Goal: Information Seeking & Learning: Learn about a topic

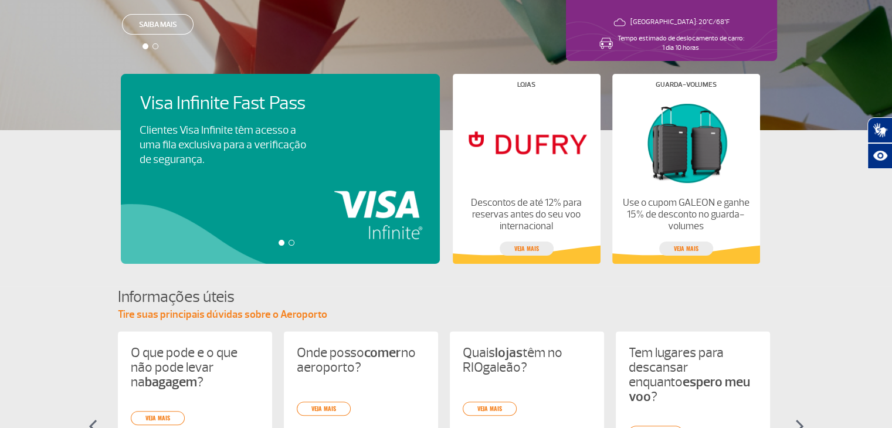
scroll to position [235, 0]
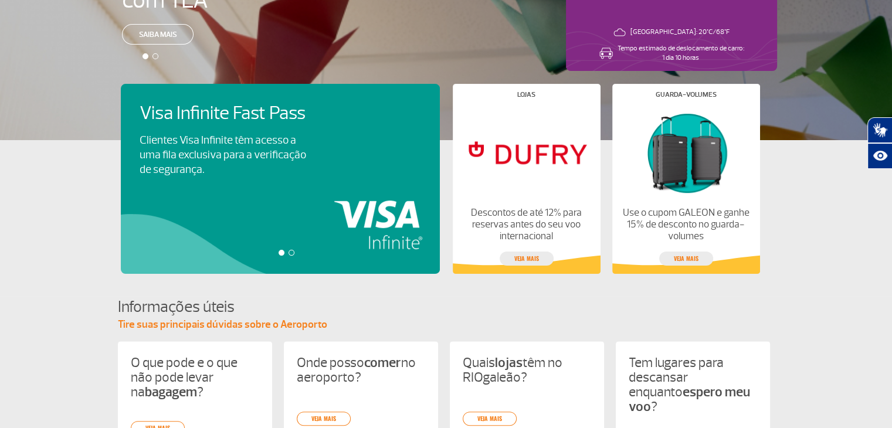
click at [354, 182] on div "Visa Infinite Fast Pass Clientes Visa Infinite têm acesso a uma fila exclusiva …" at bounding box center [280, 179] width 319 height 190
click at [291, 252] on div at bounding box center [292, 253] width 6 height 6
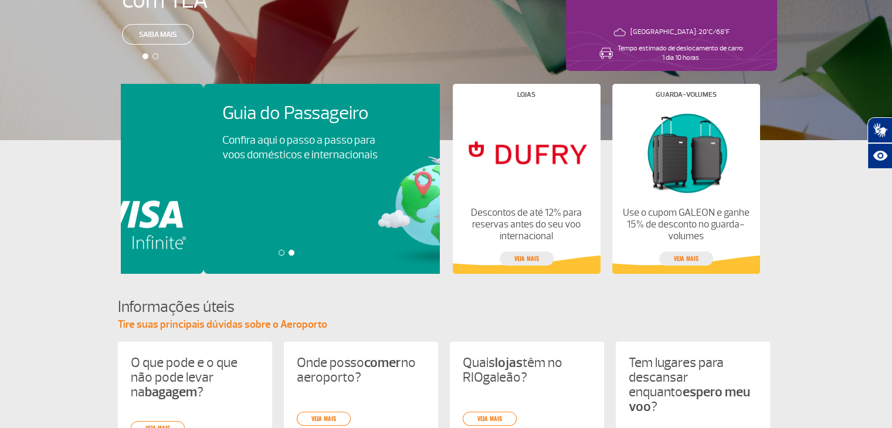
scroll to position [0, 319]
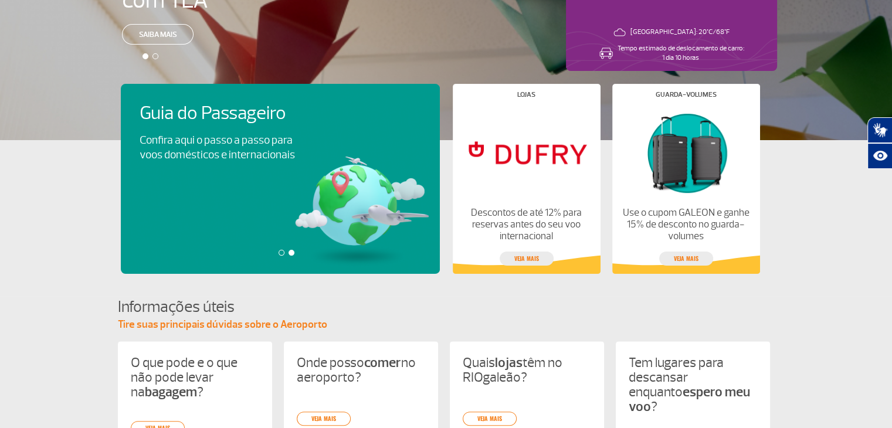
click at [282, 254] on div at bounding box center [282, 253] width 6 height 6
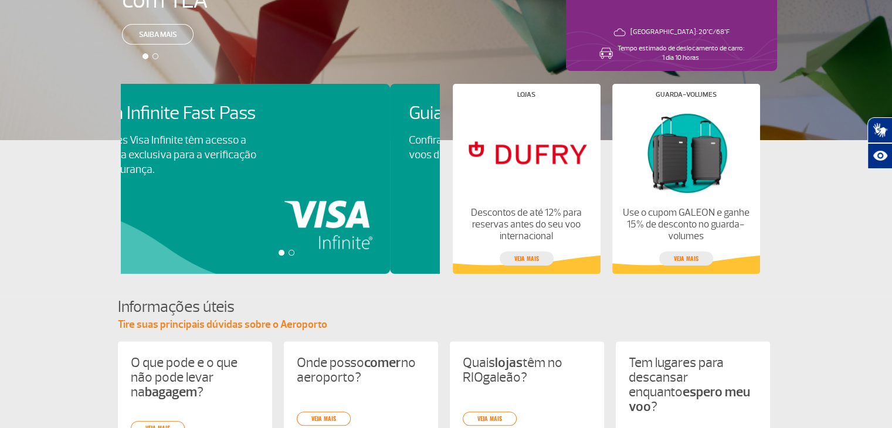
scroll to position [0, 0]
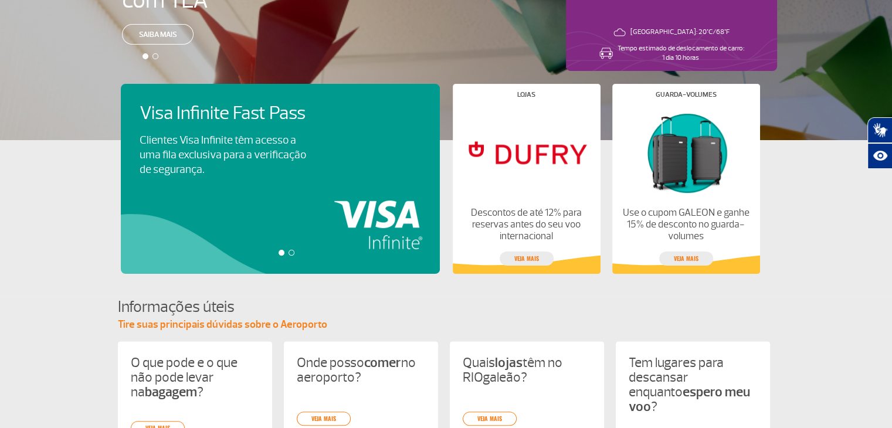
click at [260, 123] on div "Visa Infinite Fast Pass Clientes Visa Infinite têm acesso a uma fila exclusiva …" at bounding box center [287, 179] width 332 height 190
click at [180, 118] on div "Visa Infinite Fast Pass Clientes Visa Infinite têm acesso a uma fila exclusiva …" at bounding box center [287, 179] width 332 height 190
click at [246, 144] on p "Clientes Visa Infinite têm acesso a uma fila exclusiva para a verificação de se…" at bounding box center [223, 155] width 167 height 44
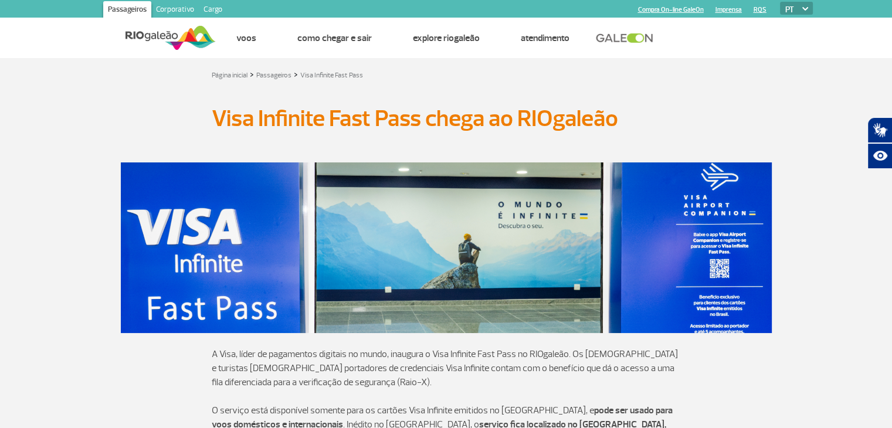
click at [144, 30] on img at bounding box center [170, 37] width 90 height 29
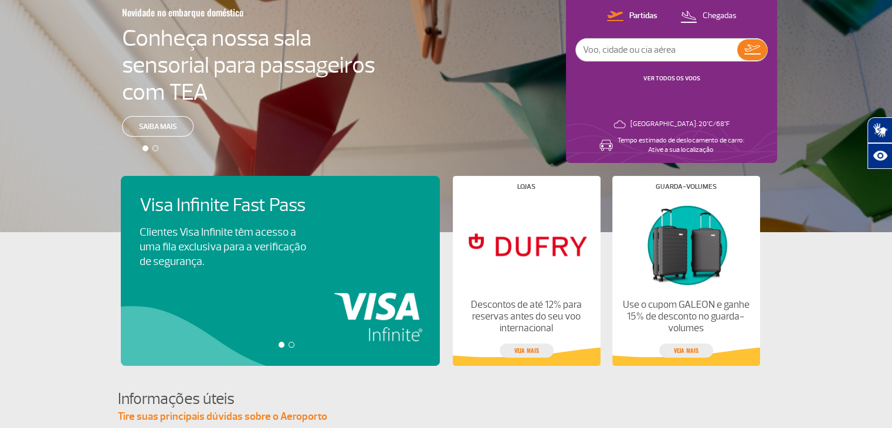
scroll to position [176, 0]
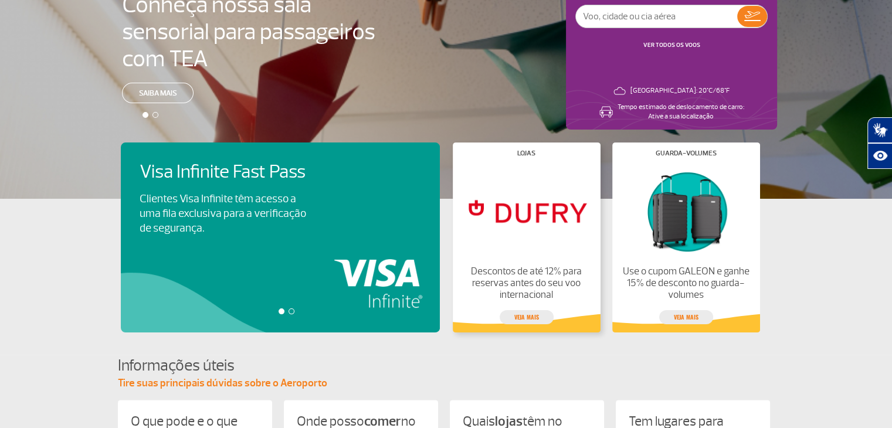
click at [538, 220] on img at bounding box center [526, 211] width 128 height 90
click at [535, 321] on link "veja mais" at bounding box center [527, 317] width 54 height 14
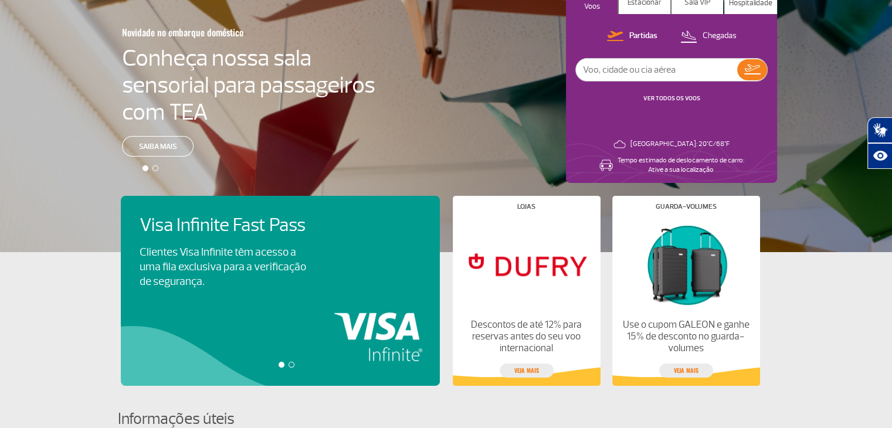
scroll to position [0, 0]
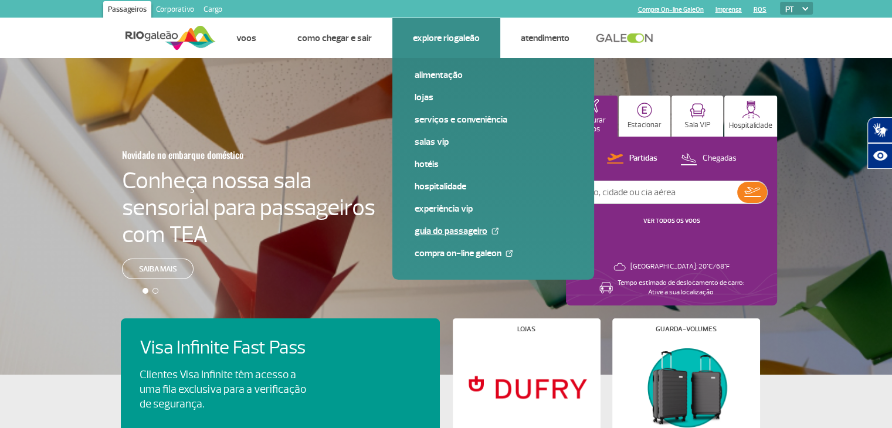
click at [460, 234] on link "Guia do Passageiro" at bounding box center [493, 231] width 157 height 13
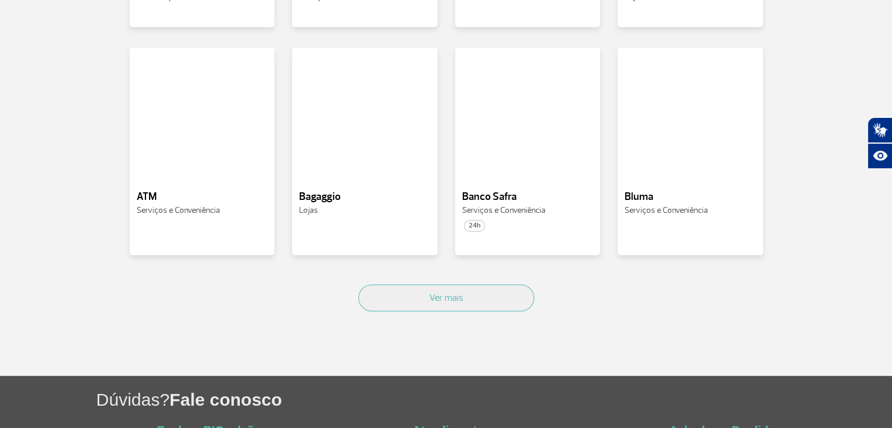
scroll to position [586, 0]
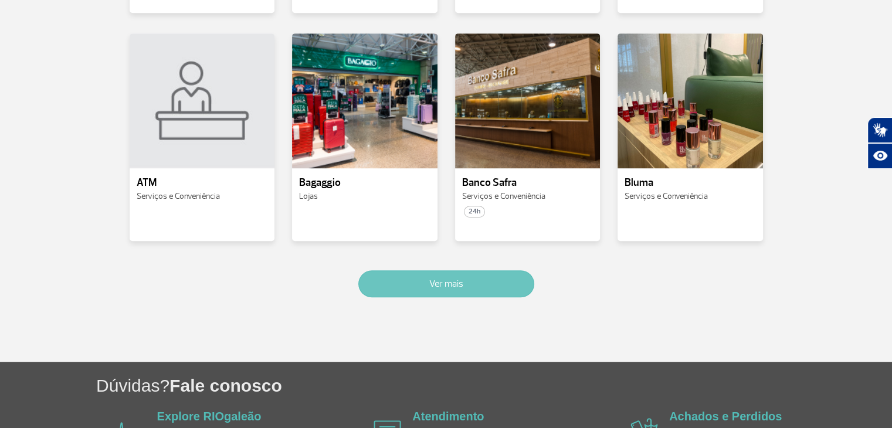
click at [494, 286] on button "Ver mais" at bounding box center [446, 283] width 176 height 27
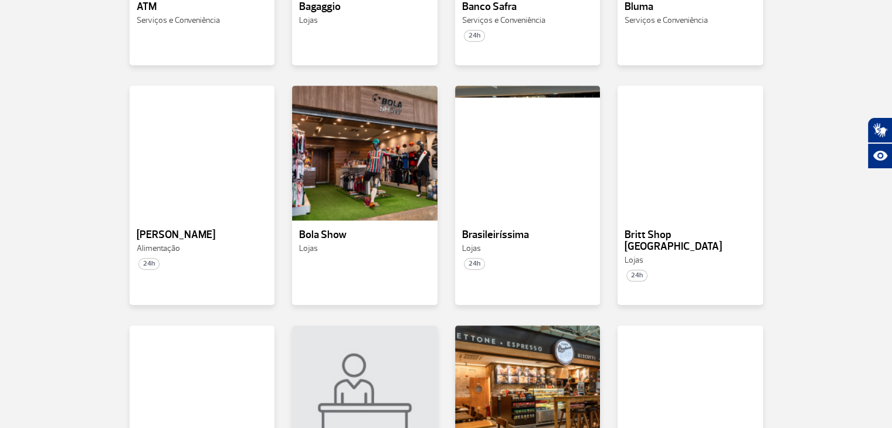
scroll to position [743, 0]
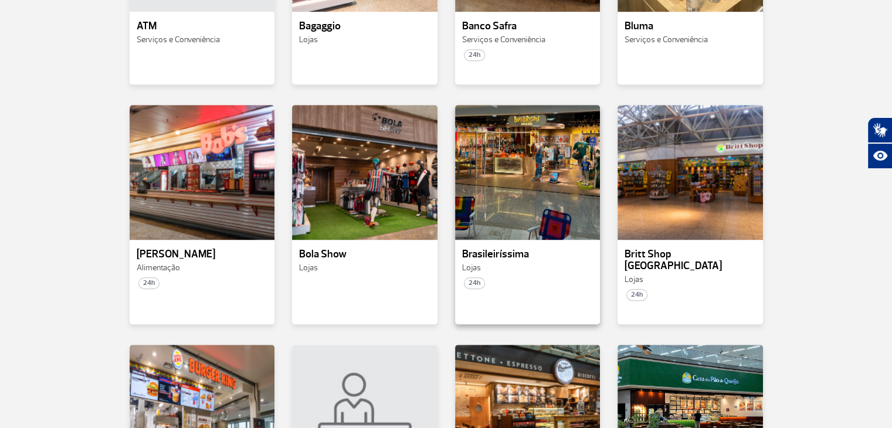
click at [490, 255] on p "Brasileiríssima" at bounding box center [527, 255] width 131 height 12
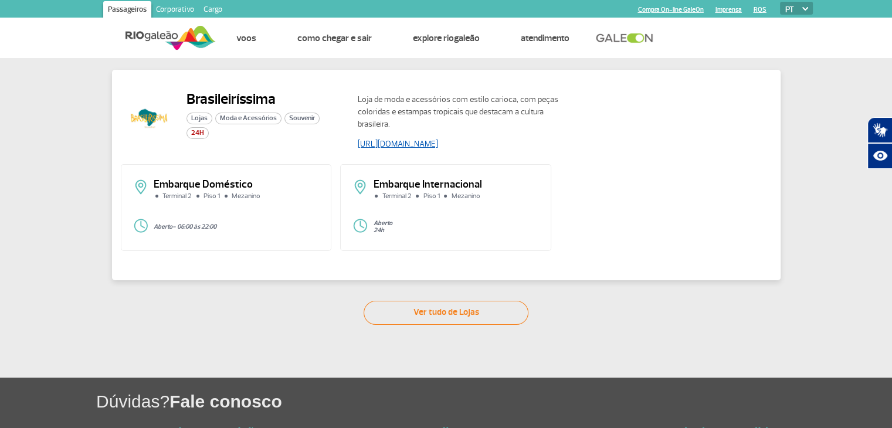
click at [429, 146] on link "https://www.soubrasileirissima.com.br/" at bounding box center [398, 144] width 80 height 10
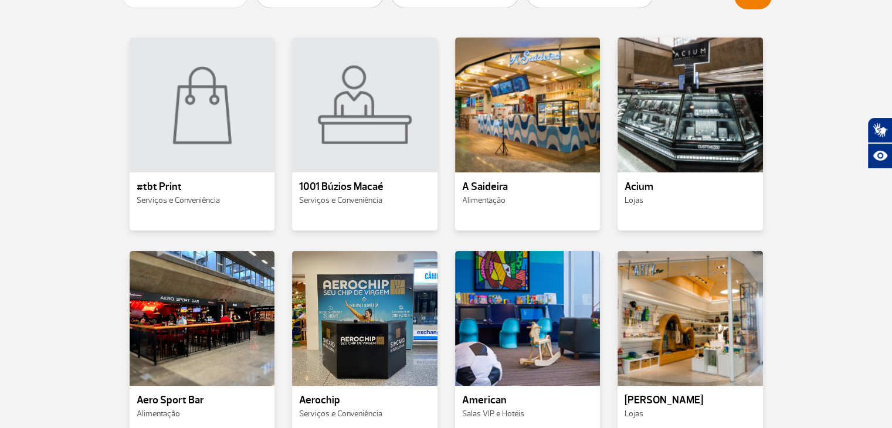
scroll to position [176, 0]
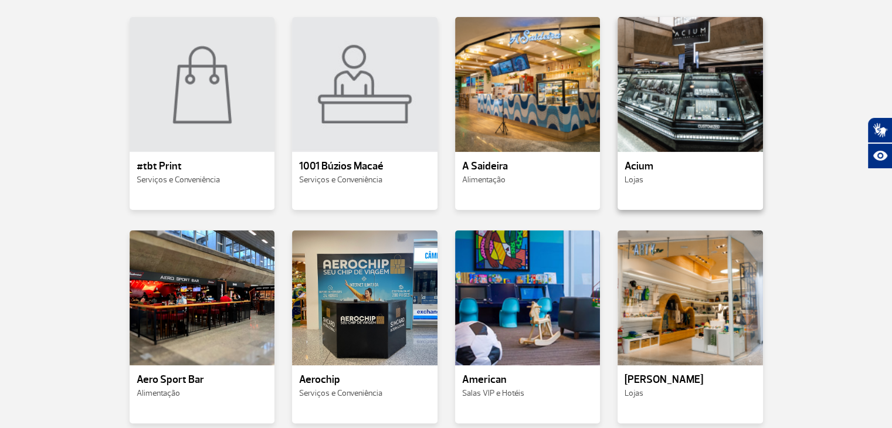
click at [691, 174] on div "Acium Lojas" at bounding box center [690, 174] width 145 height 26
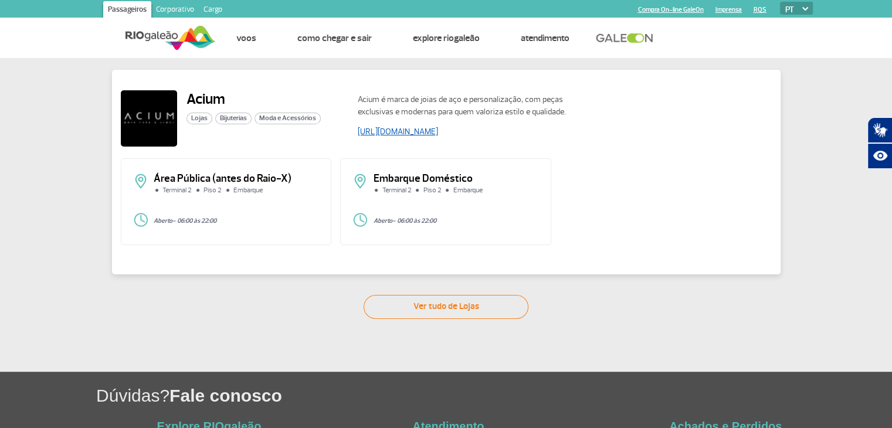
click at [385, 137] on link "https://acium.com.br/" at bounding box center [398, 132] width 80 height 10
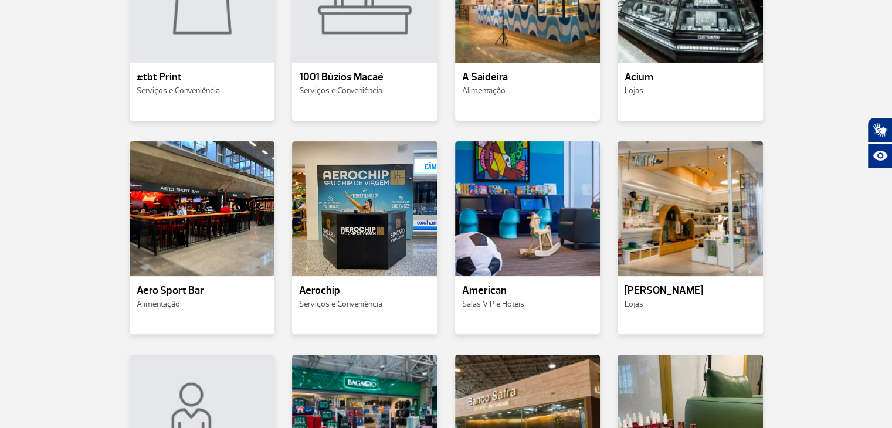
scroll to position [293, 0]
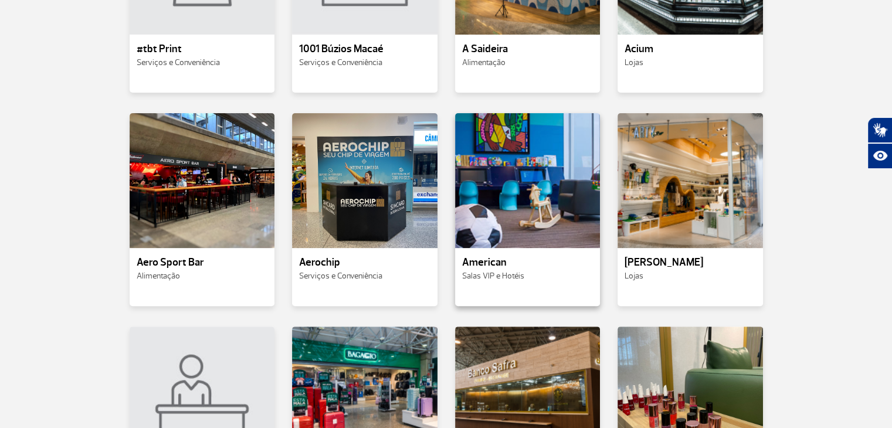
click at [523, 276] on span "Salas VIP e Hotéis" at bounding box center [493, 276] width 62 height 10
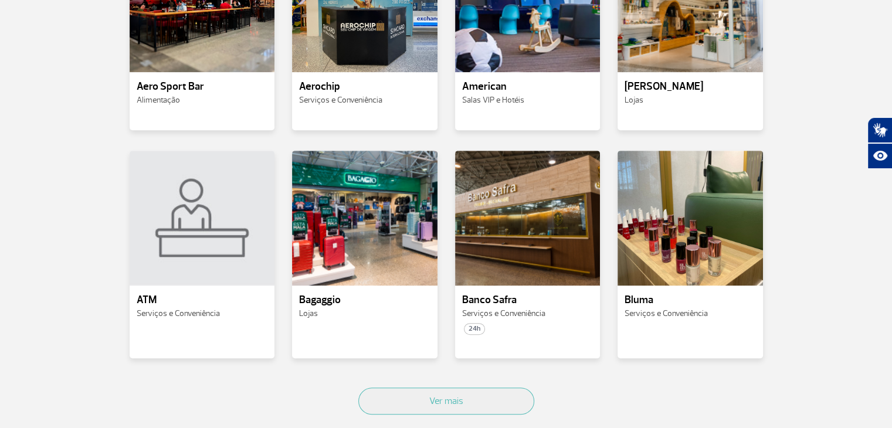
scroll to position [528, 0]
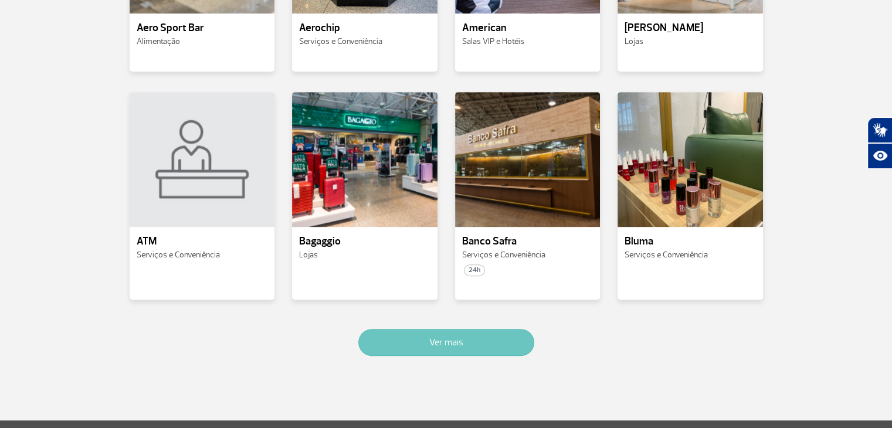
click at [486, 341] on button "Ver mais" at bounding box center [446, 342] width 176 height 27
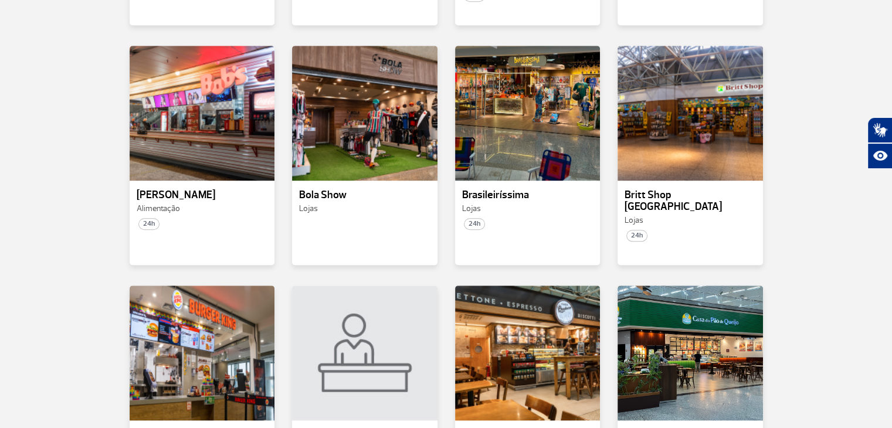
scroll to position [802, 0]
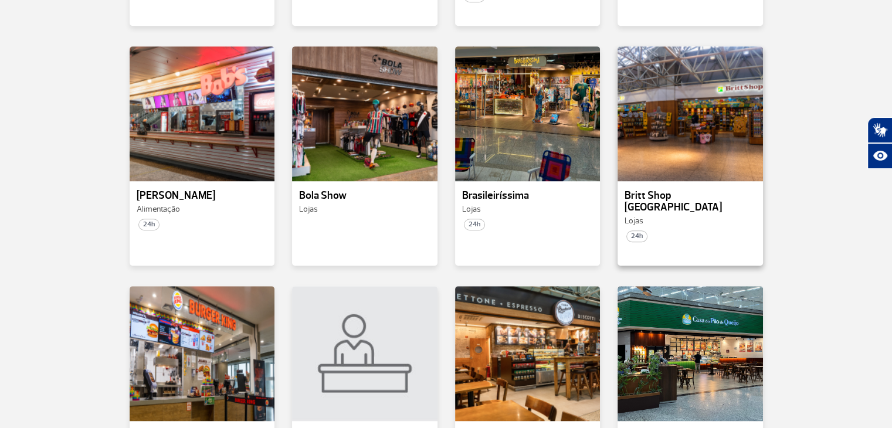
click at [699, 185] on div "Britt Shop Rio Lojas 24h" at bounding box center [690, 155] width 145 height 219
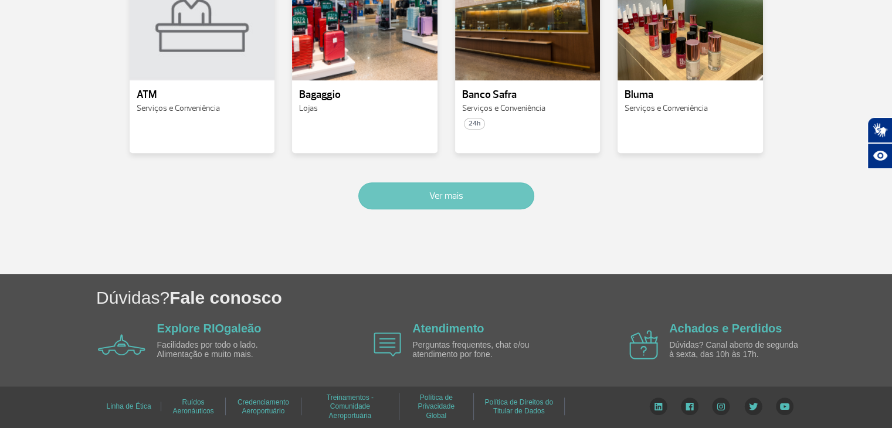
click at [502, 186] on button "Ver mais" at bounding box center [446, 195] width 176 height 27
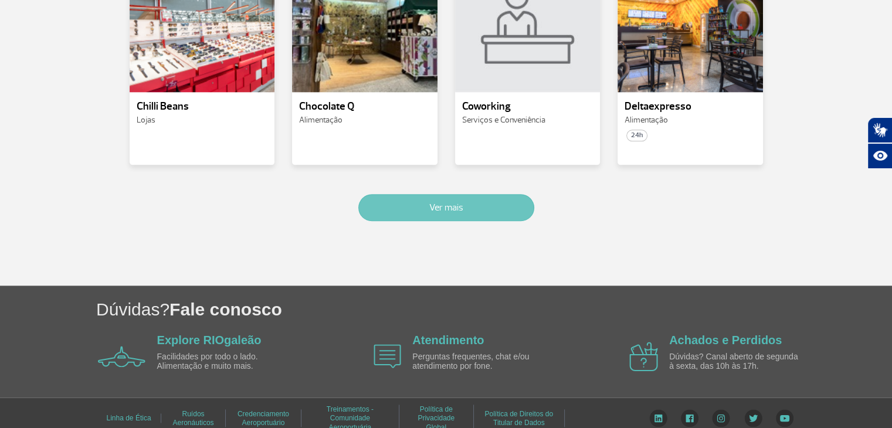
click at [521, 194] on button "Ver mais" at bounding box center [446, 207] width 176 height 27
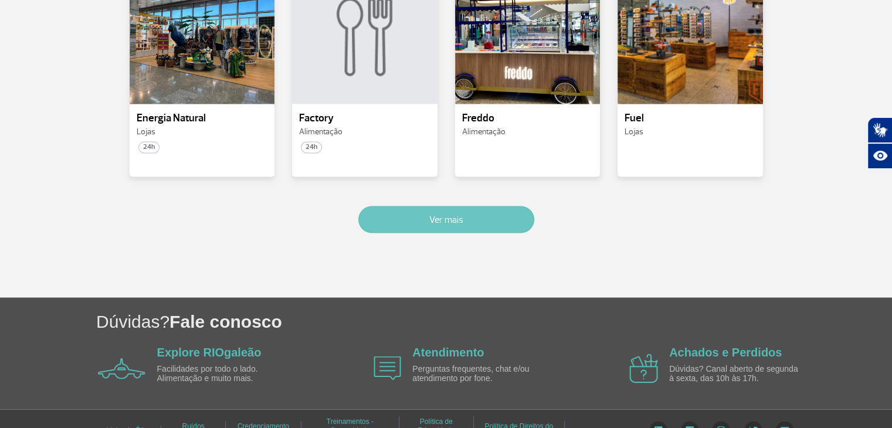
click at [521, 206] on button "Ver mais" at bounding box center [446, 219] width 176 height 27
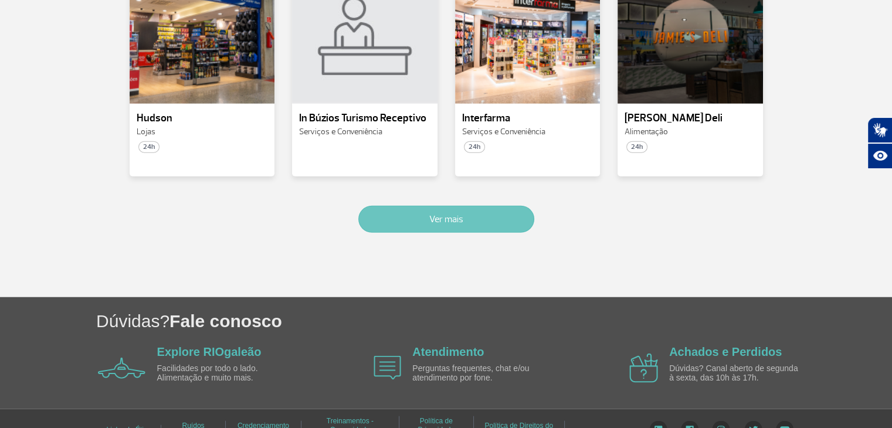
click at [521, 206] on button "Ver mais" at bounding box center [446, 219] width 176 height 27
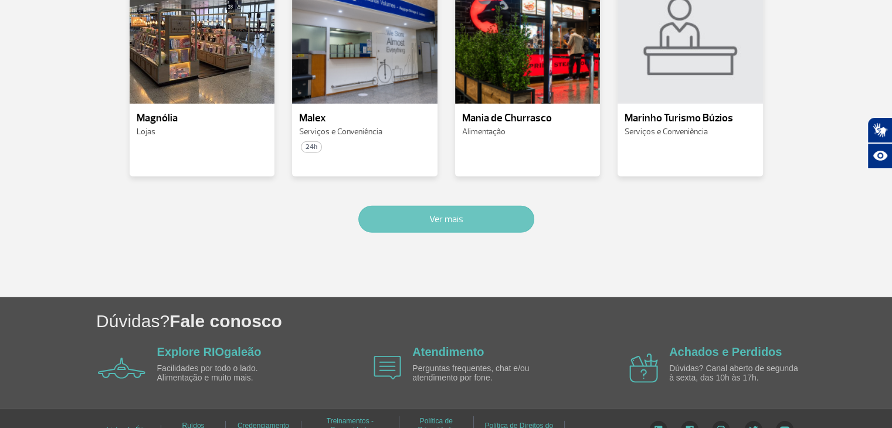
click at [521, 206] on button "Ver mais" at bounding box center [446, 219] width 176 height 27
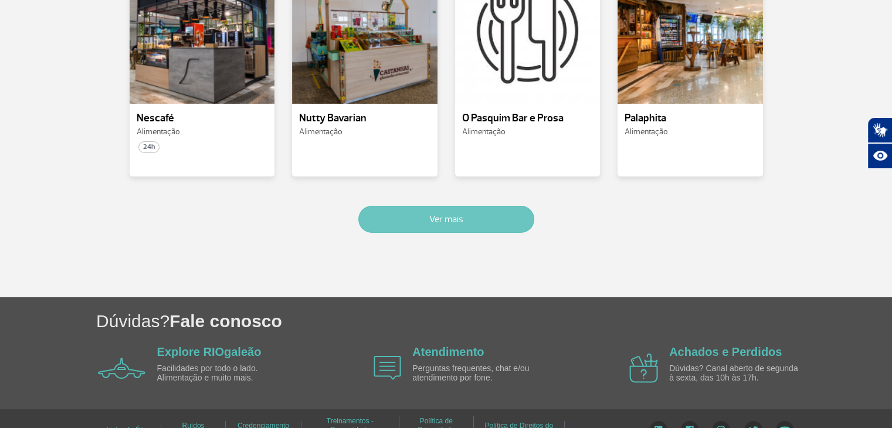
click at [521, 206] on button "Ver mais" at bounding box center [446, 219] width 176 height 27
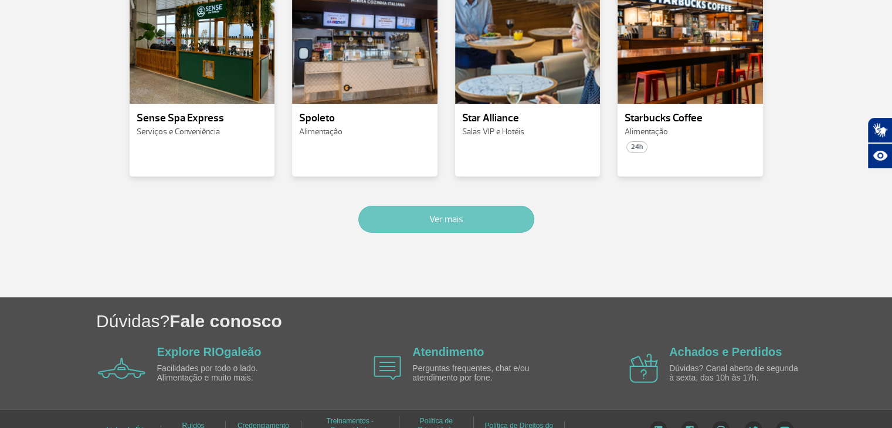
click at [521, 206] on button "Ver mais" at bounding box center [446, 219] width 176 height 27
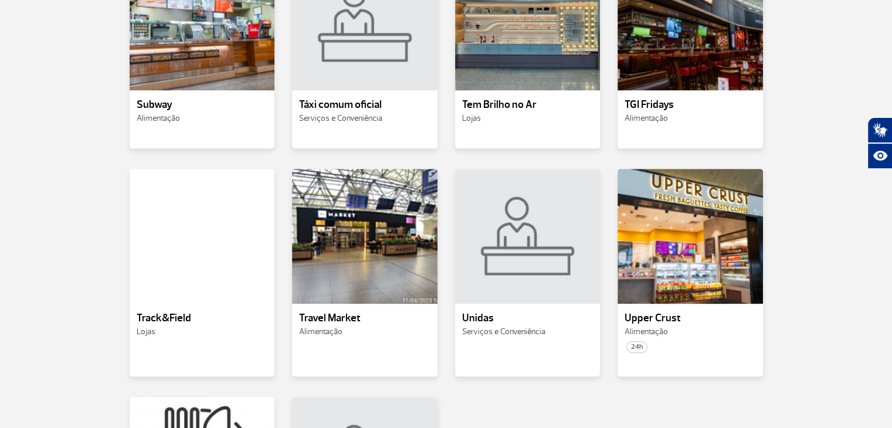
scroll to position [5362, 0]
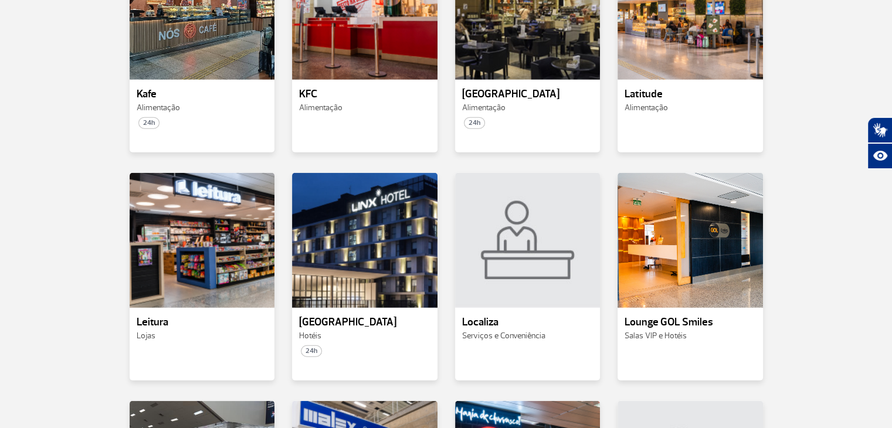
scroll to position [2958, 0]
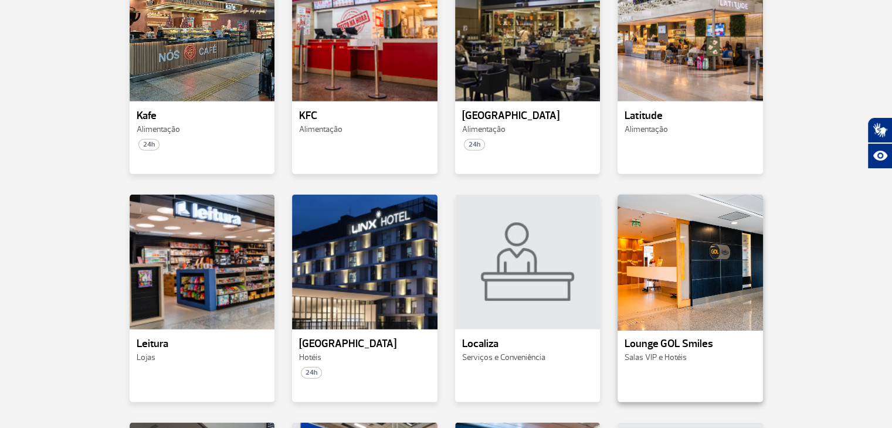
click at [727, 277] on div at bounding box center [690, 263] width 148 height 138
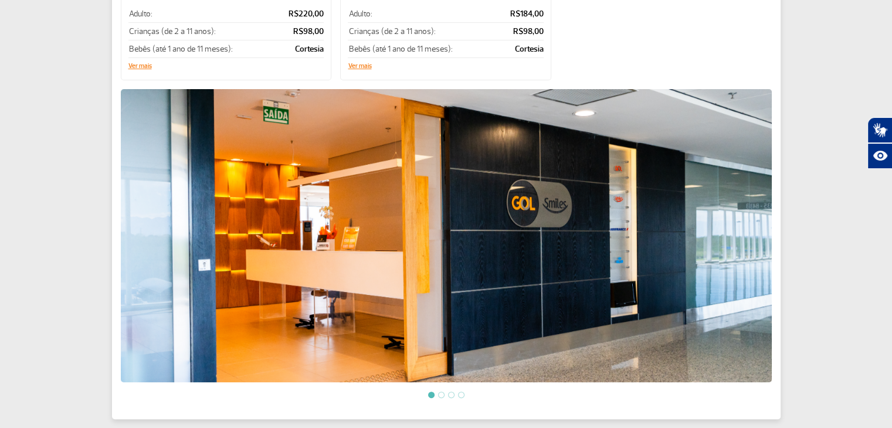
scroll to position [293, 0]
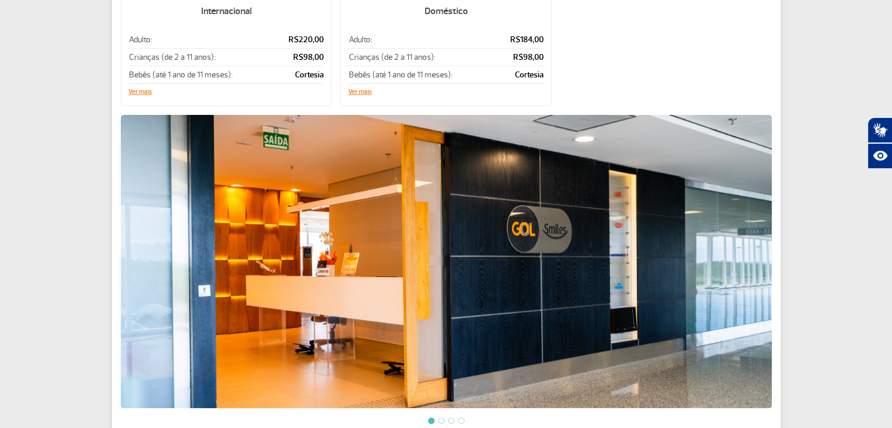
click at [441, 418] on li at bounding box center [441, 421] width 6 height 6
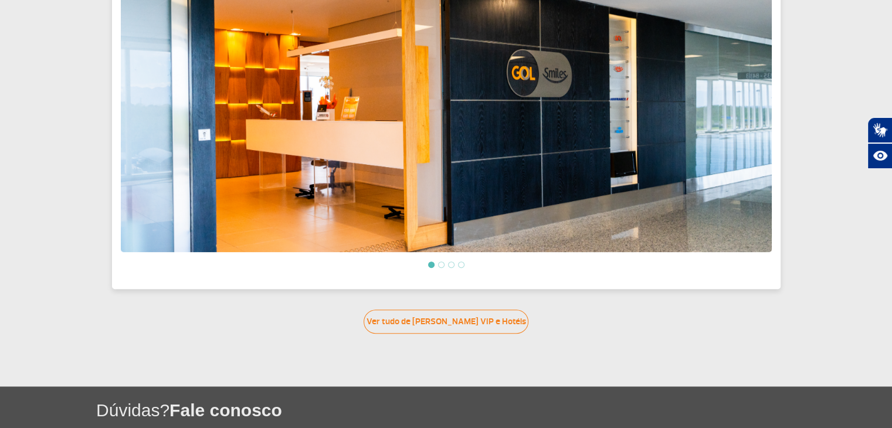
scroll to position [469, 0]
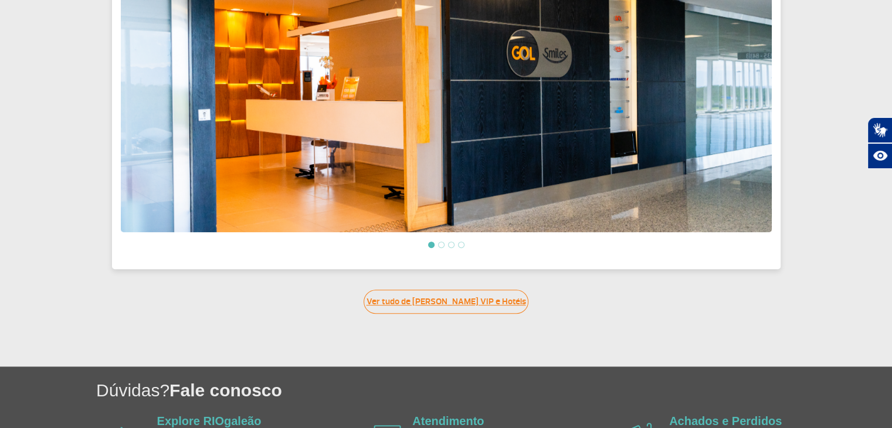
click at [485, 306] on link "Ver tudo de [PERSON_NAME] VIP e Hotéis" at bounding box center [446, 302] width 165 height 24
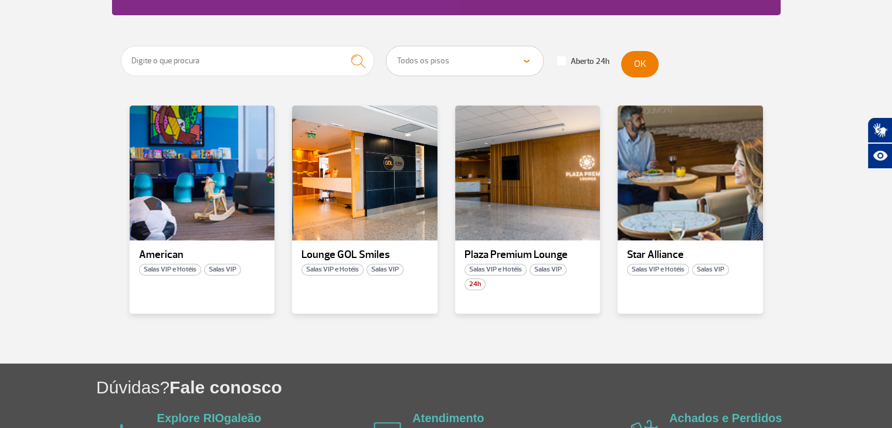
scroll to position [176, 0]
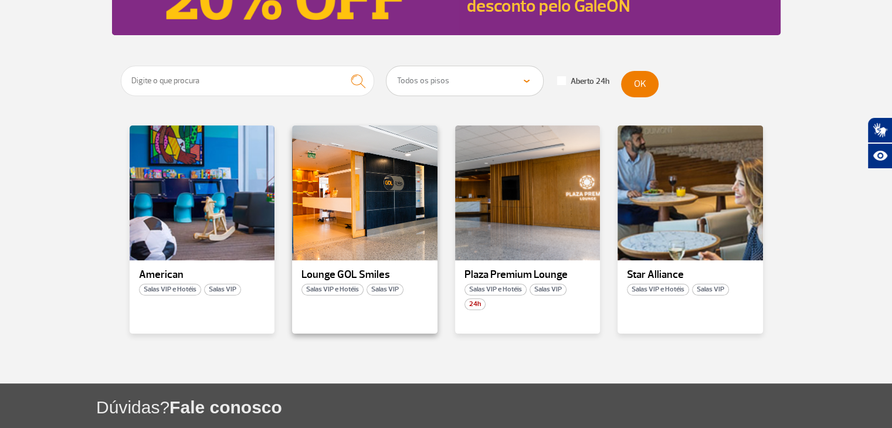
click at [364, 270] on p "Lounge GOL Smiles" at bounding box center [364, 275] width 127 height 12
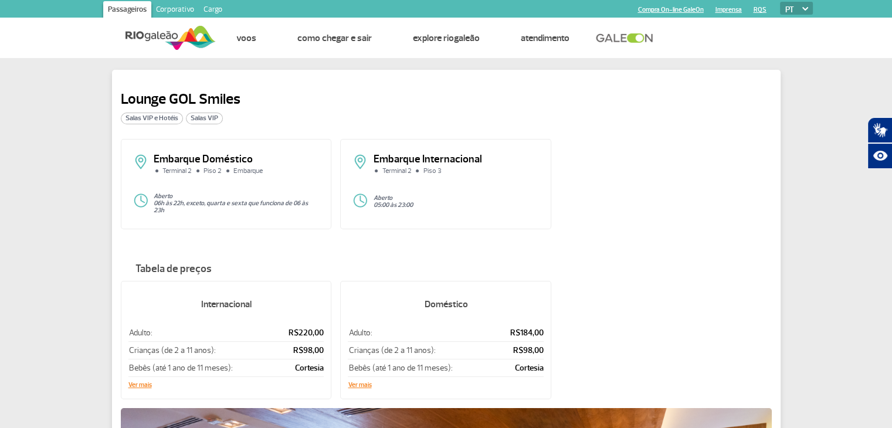
click at [185, 36] on img at bounding box center [170, 37] width 90 height 29
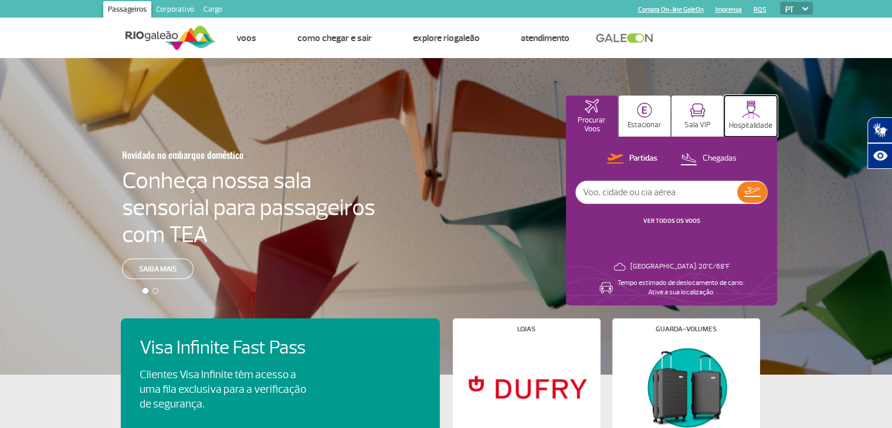
click at [742, 116] on img at bounding box center [751, 109] width 18 height 18
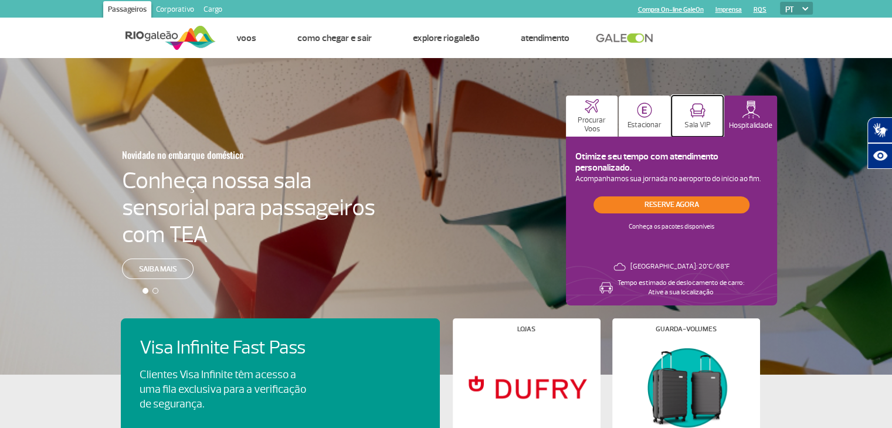
click at [713, 128] on button "Sala VIP" at bounding box center [697, 116] width 52 height 41
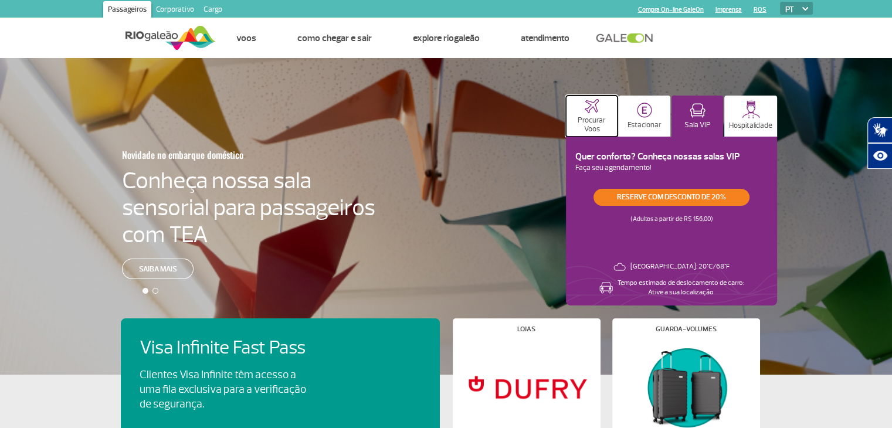
click at [588, 130] on p "Procurar Voos" at bounding box center [592, 125] width 40 height 18
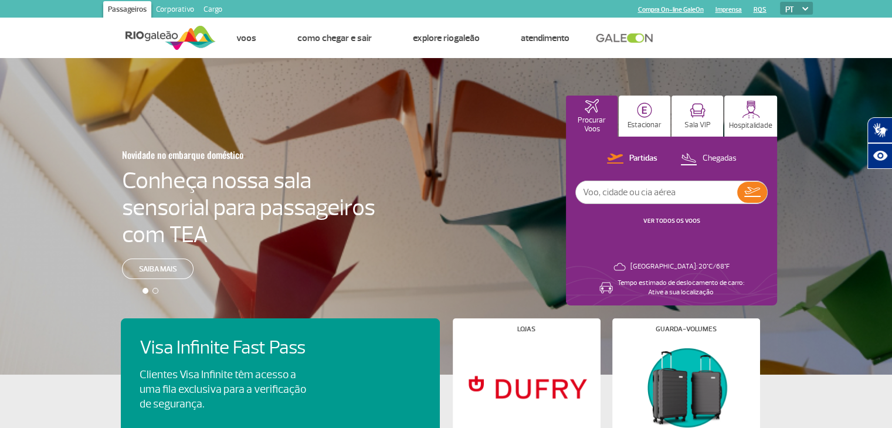
click at [619, 189] on input "text" at bounding box center [656, 192] width 161 height 22
type input "rec"
click at [752, 197] on img at bounding box center [752, 192] width 16 height 10
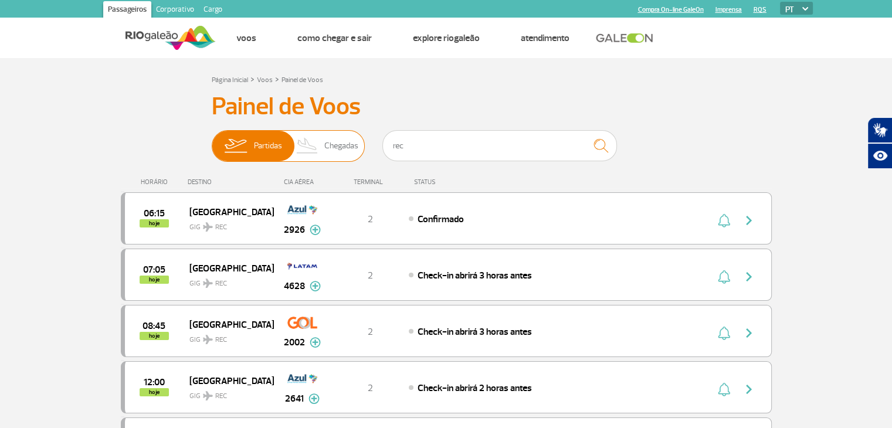
click at [355, 146] on span "Chegadas" at bounding box center [341, 146] width 34 height 30
click at [212, 140] on input "Partidas Chegadas" at bounding box center [212, 140] width 0 height 0
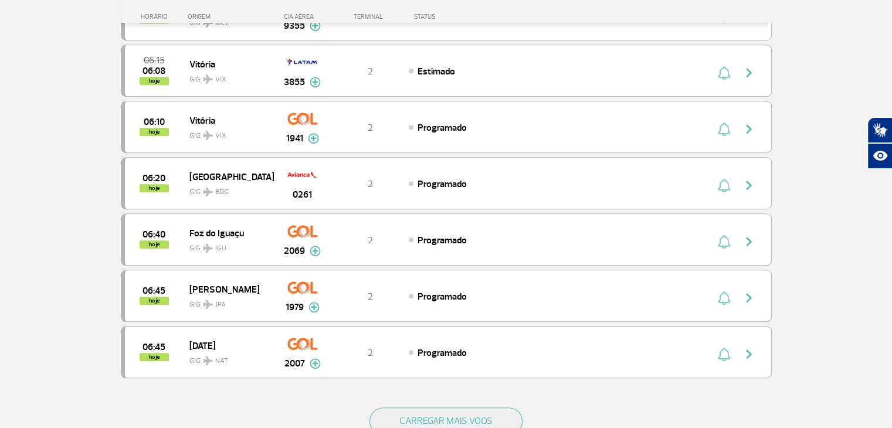
scroll to position [997, 0]
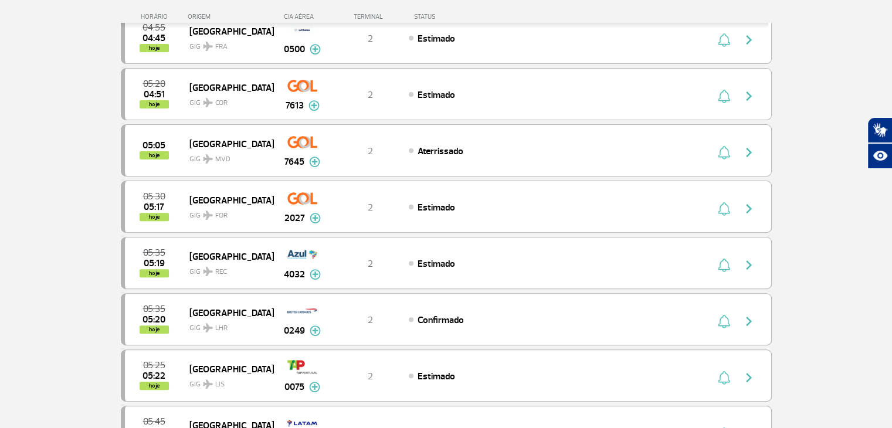
click at [101, 132] on section "Página Inicial > Voos > Painel de Voos Painel de Voos Partidas Chegadas rec 04:…" at bounding box center [446, 390] width 892 height 1368
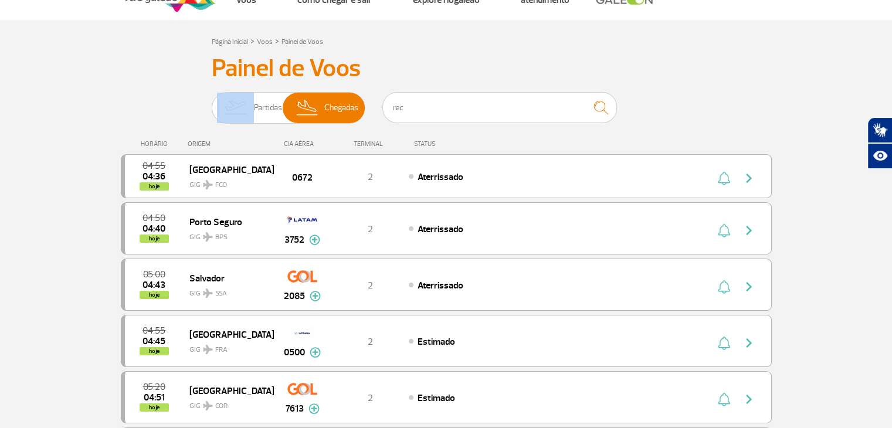
scroll to position [0, 0]
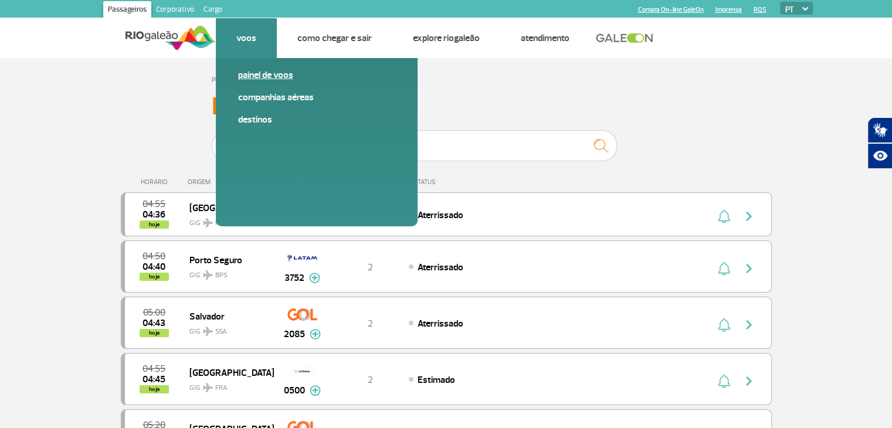
click at [251, 79] on link "Painel de voos" at bounding box center [316, 75] width 157 height 13
click at [256, 103] on link "Companhias Aéreas" at bounding box center [316, 97] width 157 height 13
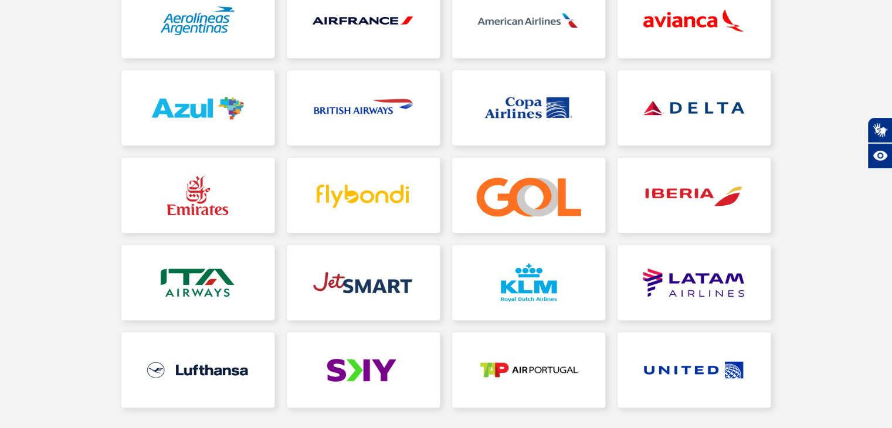
scroll to position [235, 0]
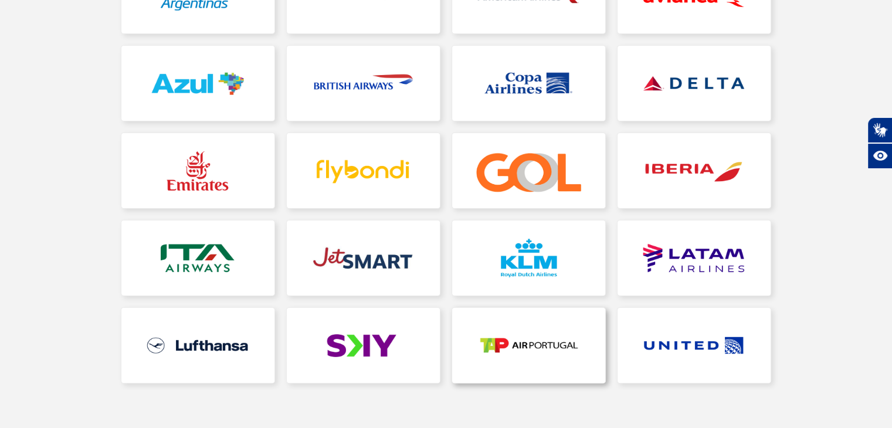
click at [510, 356] on link at bounding box center [528, 345] width 153 height 75
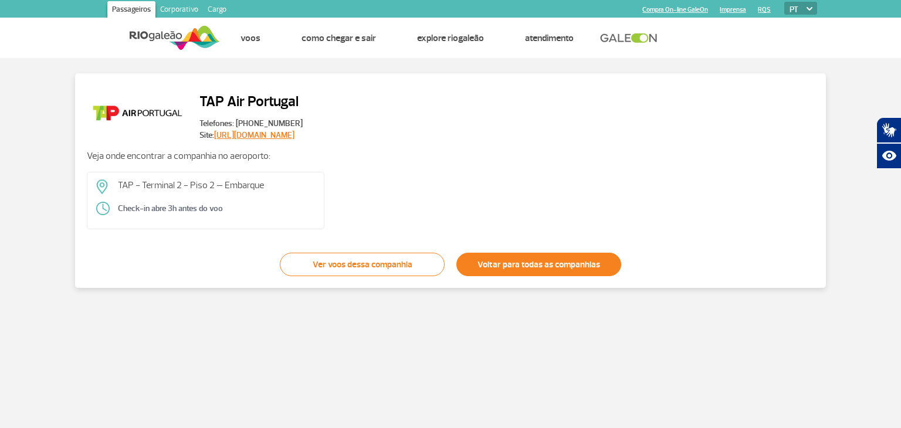
click at [467, 270] on link "Voltar para todas as companhias" at bounding box center [538, 264] width 165 height 23
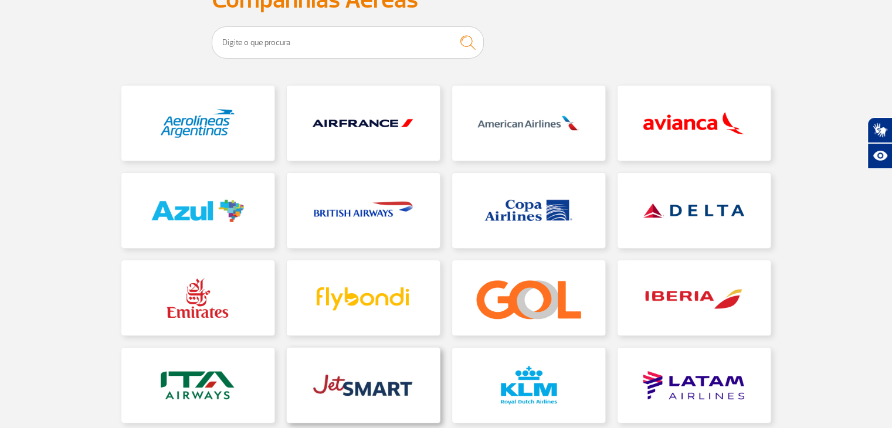
scroll to position [117, 0]
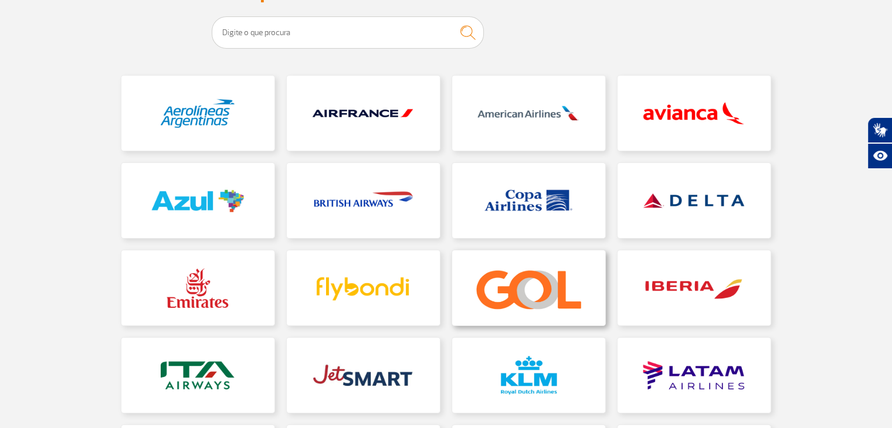
click at [493, 291] on link at bounding box center [528, 287] width 153 height 75
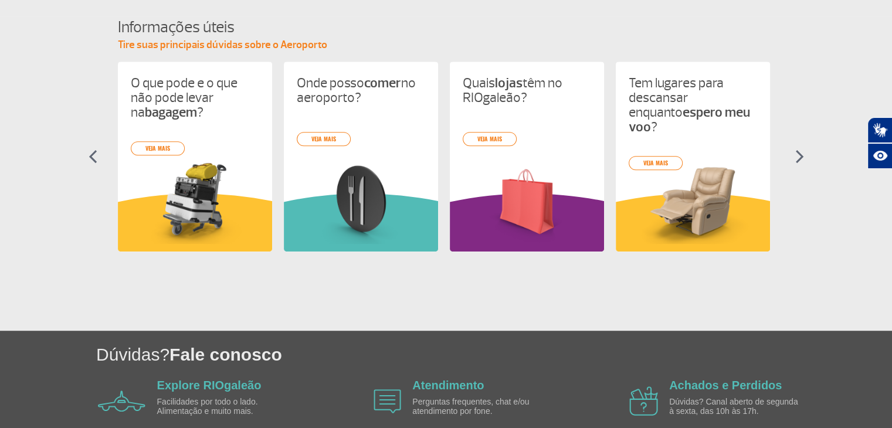
scroll to position [528, 0]
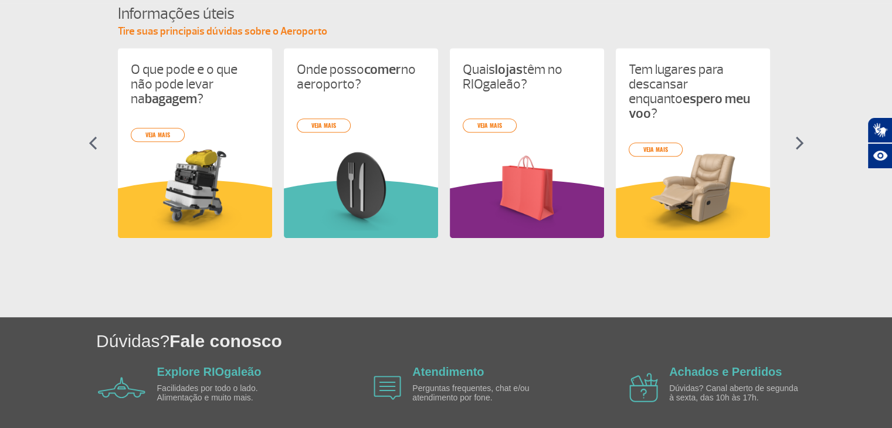
click at [799, 138] on img at bounding box center [799, 143] width 9 height 14
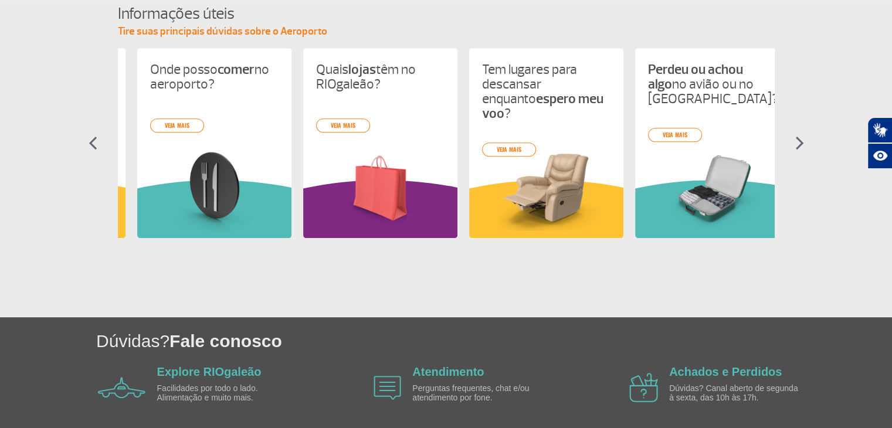
scroll to position [0, 166]
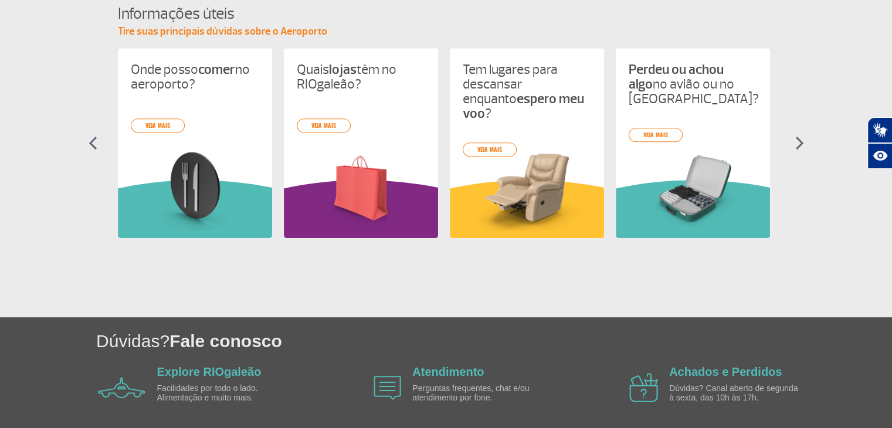
click at [799, 138] on img at bounding box center [799, 143] width 9 height 14
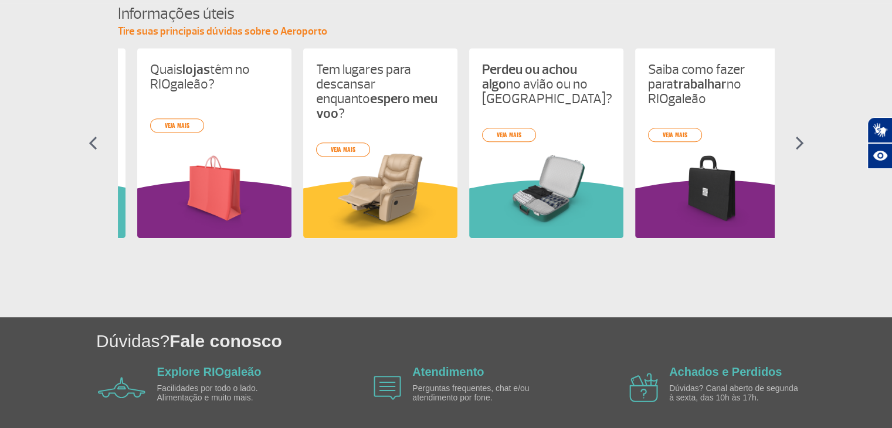
scroll to position [0, 332]
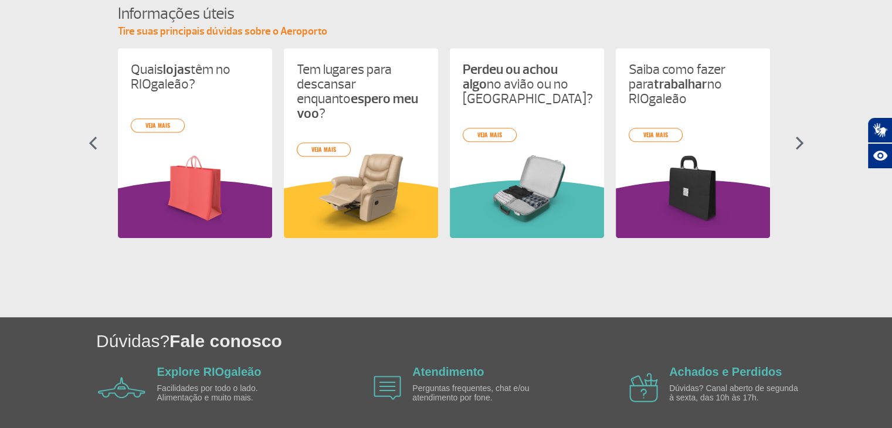
click at [799, 138] on img at bounding box center [799, 143] width 9 height 14
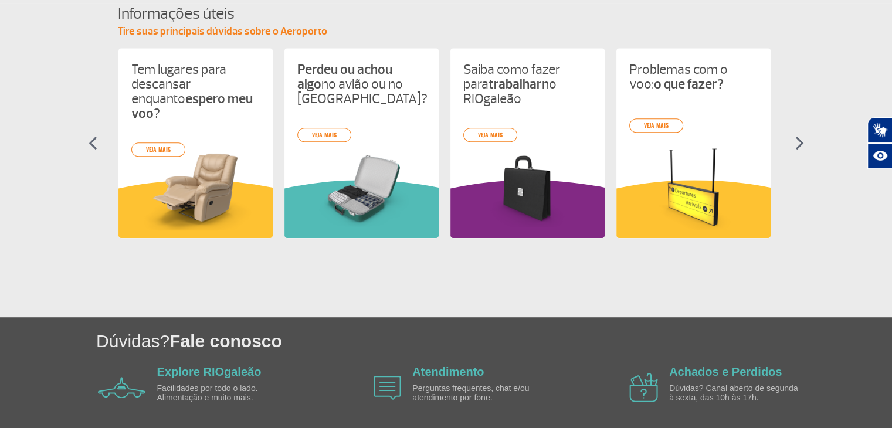
scroll to position [0, 497]
click at [799, 138] on img at bounding box center [799, 143] width 9 height 14
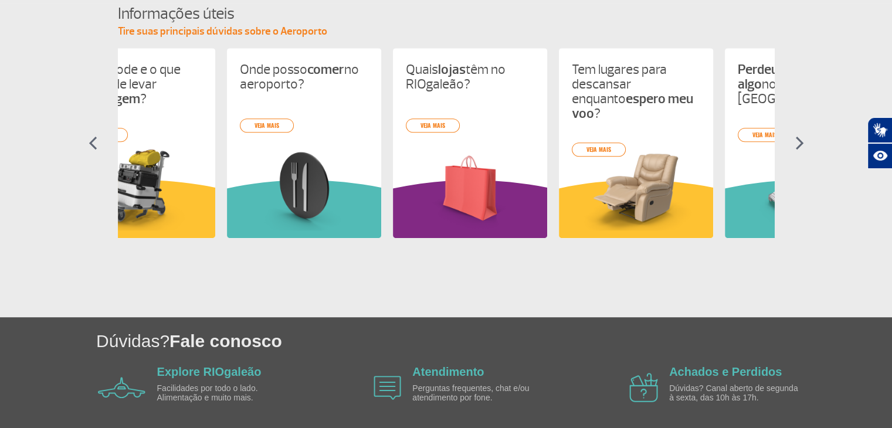
scroll to position [0, 0]
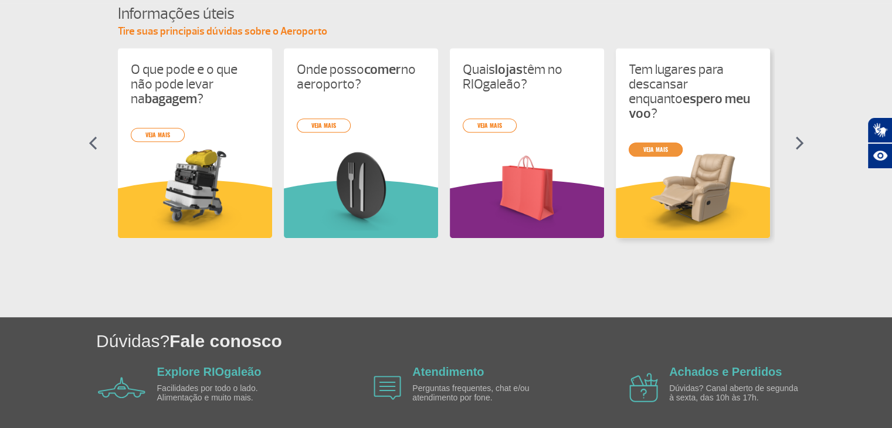
click at [666, 134] on div "O que pode e o que não pode levar na bagagem ? veja mais Onde posso comer no ae…" at bounding box center [446, 153] width 657 height 211
click at [652, 134] on div "O que pode e o que não pode levar na bagagem ? veja mais Onde posso comer no ae…" at bounding box center [446, 153] width 657 height 211
click at [693, 123] on div "Tem lugares para descansar enquanto espero meu voo ? veja mais" at bounding box center [693, 143] width 154 height 190
click at [654, 143] on link "veja mais" at bounding box center [656, 150] width 54 height 14
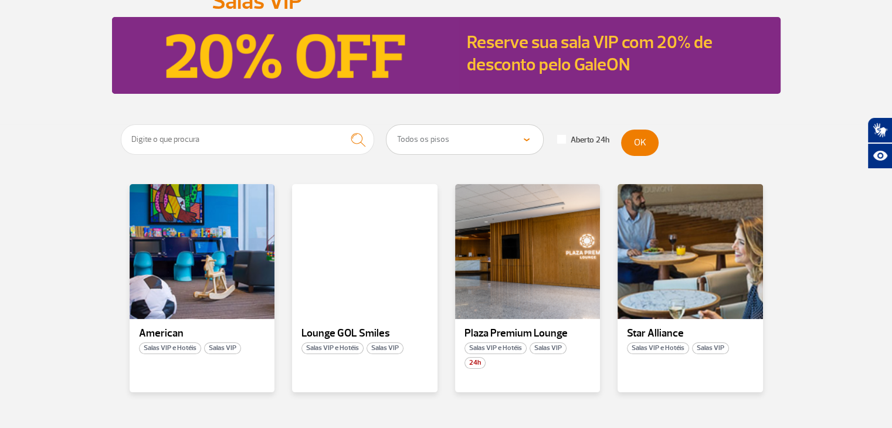
scroll to position [176, 0]
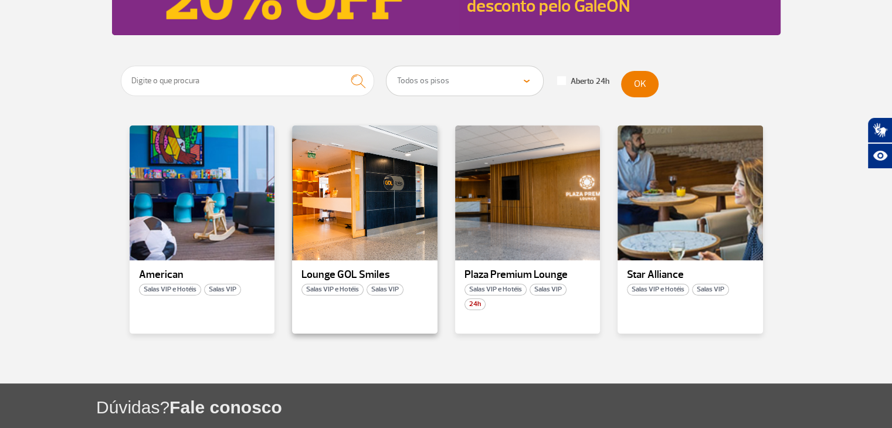
click at [352, 313] on div "Lounge GOL Smiles Salas VIP e Hotéis Salas VIP" at bounding box center [364, 229] width 145 height 208
